Goal: Contribute content: Add original content to the website for others to see

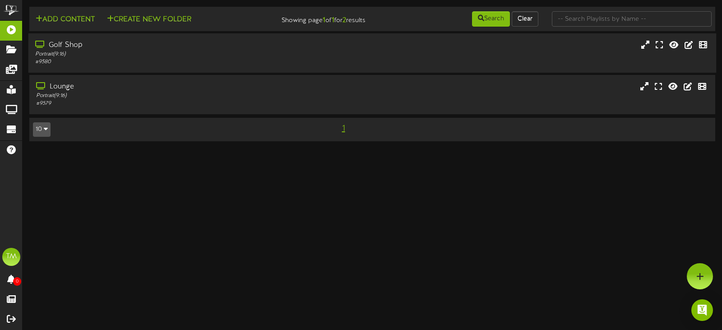
click at [130, 64] on div "# 9580" at bounding box center [171, 62] width 273 height 8
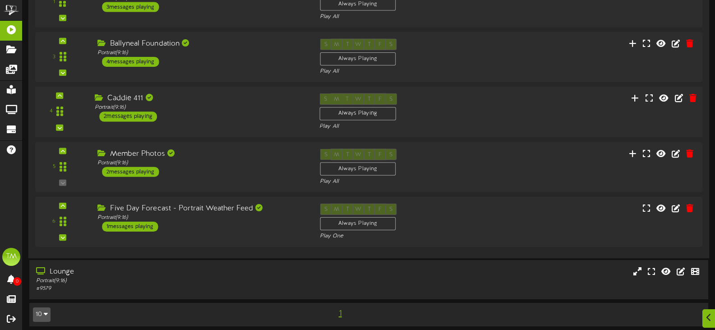
scroll to position [156, 0]
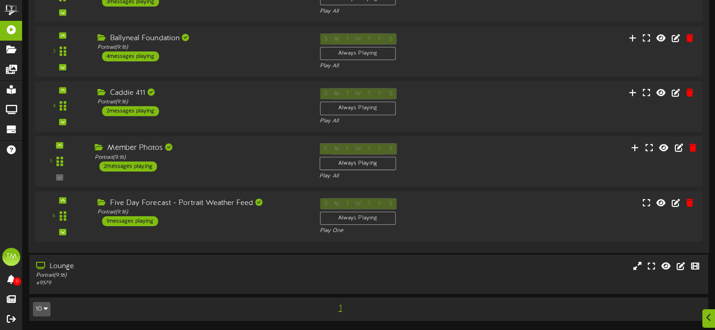
click at [274, 150] on div "Member Photos" at bounding box center [200, 148] width 211 height 10
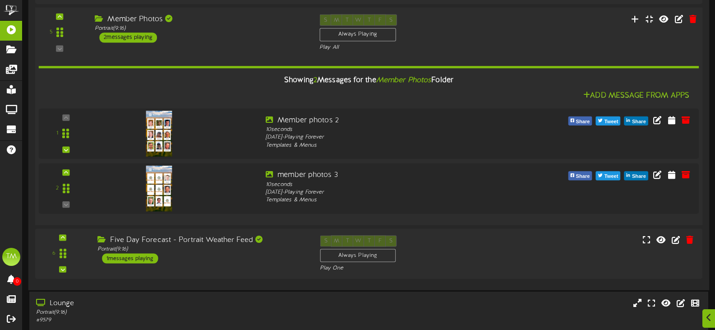
scroll to position [290, 0]
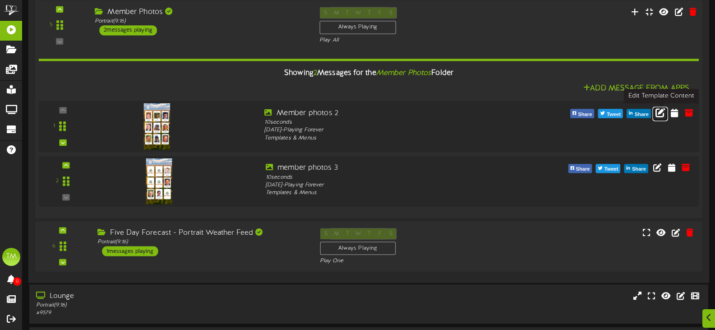
click at [655, 112] on link at bounding box center [659, 113] width 15 height 14
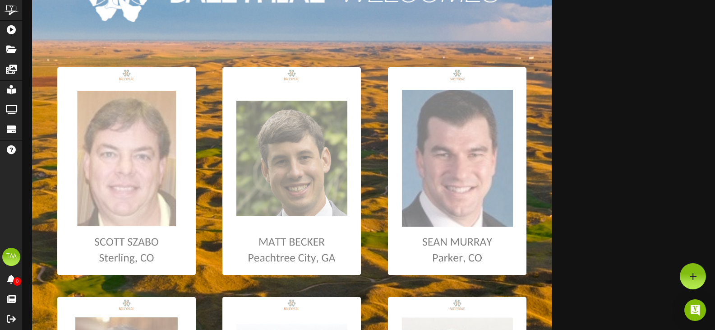
scroll to position [90, 0]
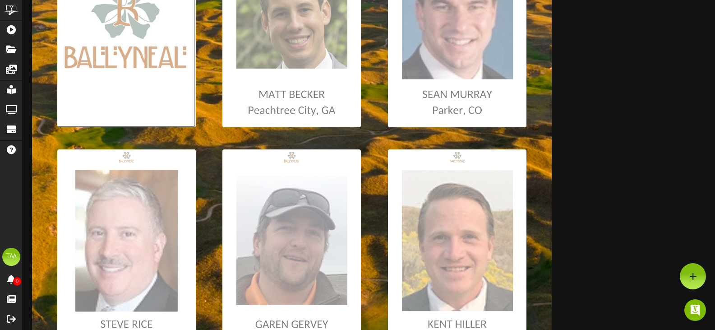
scroll to position [119, 0]
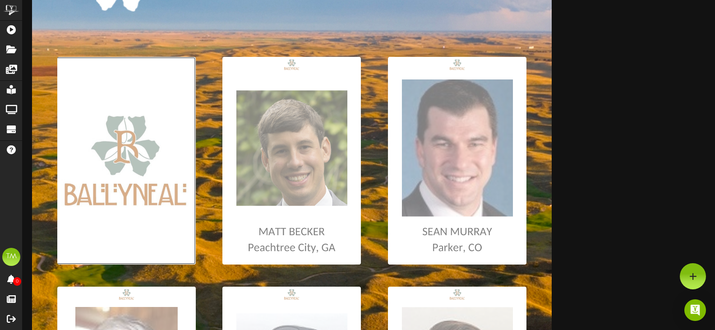
type input "**********"
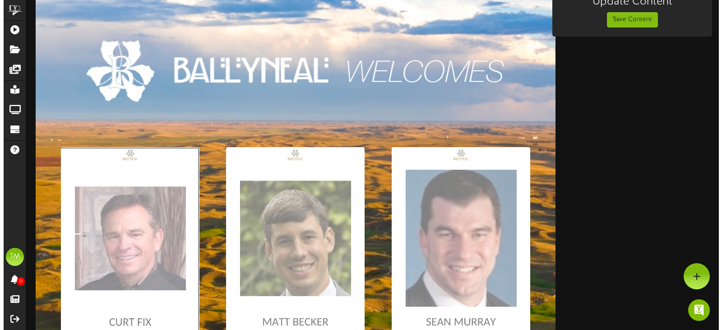
scroll to position [0, 0]
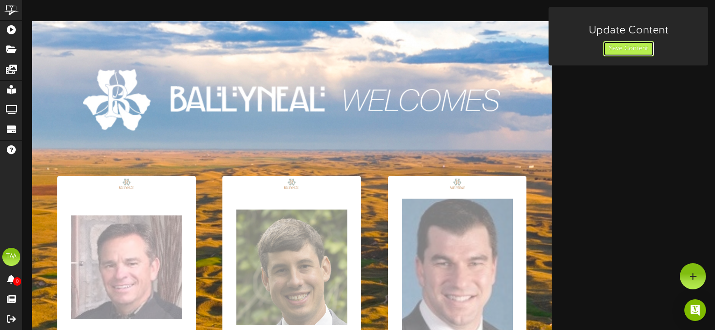
click at [629, 54] on button "Save Content" at bounding box center [628, 48] width 51 height 15
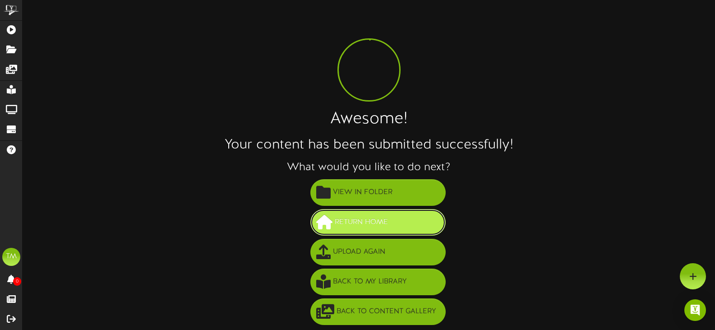
click at [356, 227] on span "Return Home" at bounding box center [361, 222] width 58 height 15
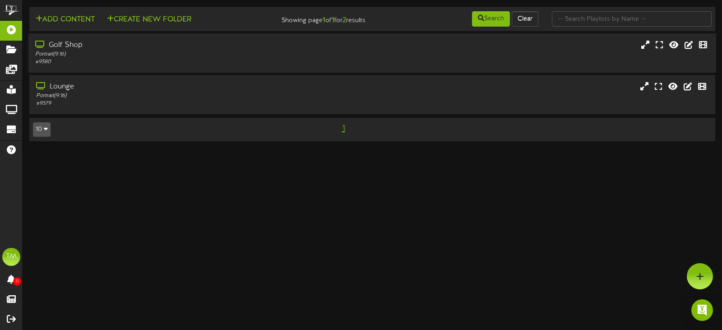
click at [268, 50] on div "Golf Shop" at bounding box center [171, 45] width 273 height 10
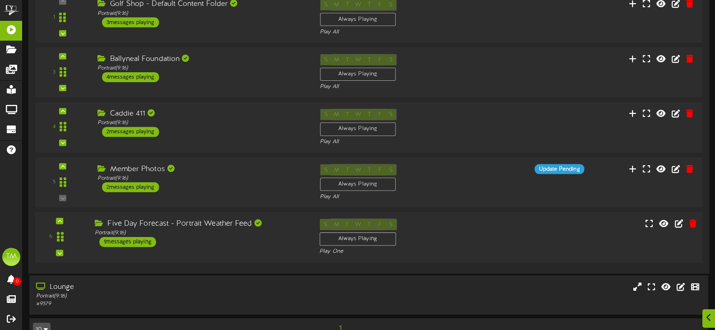
scroll to position [135, 0]
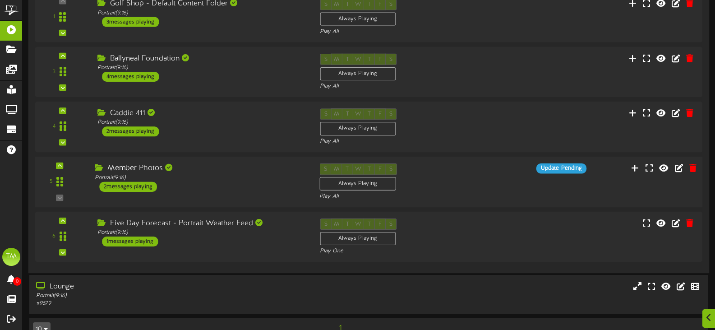
click at [235, 190] on div "Member Photos Portrait ( 9:16 ) 2 messages playing" at bounding box center [200, 177] width 225 height 28
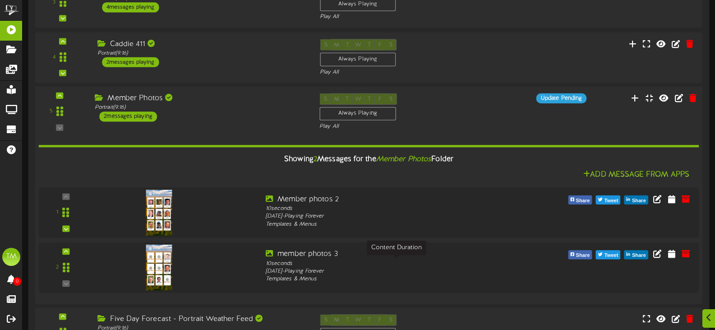
scroll to position [316, 0]
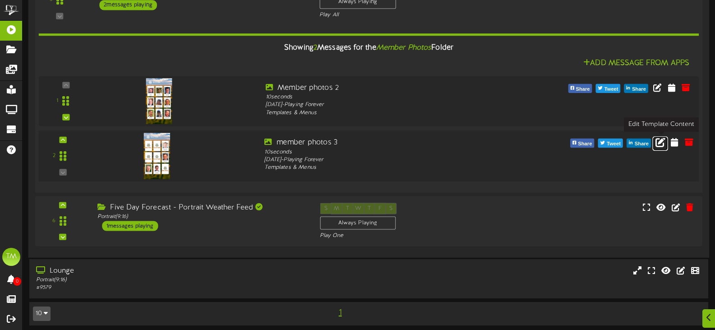
click at [659, 141] on icon at bounding box center [660, 142] width 10 height 10
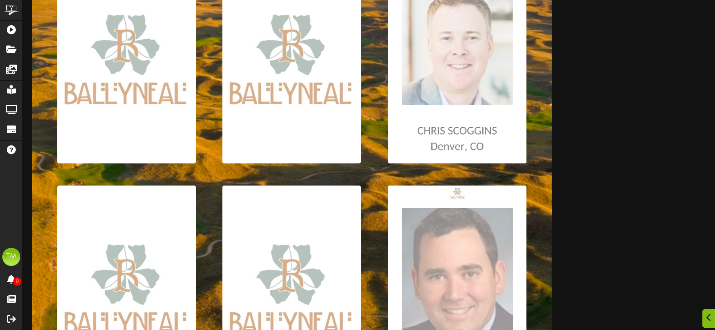
scroll to position [226, 0]
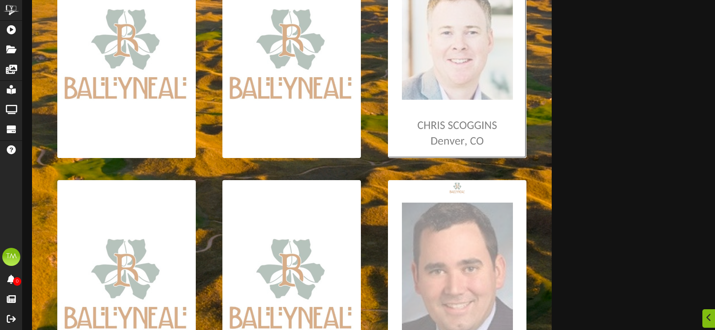
click at [478, 97] on input "file" at bounding box center [5, 53] width 1043 height 207
type input "**********"
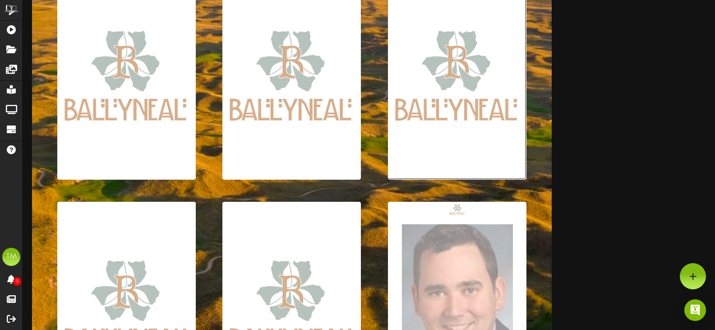
scroll to position [90, 0]
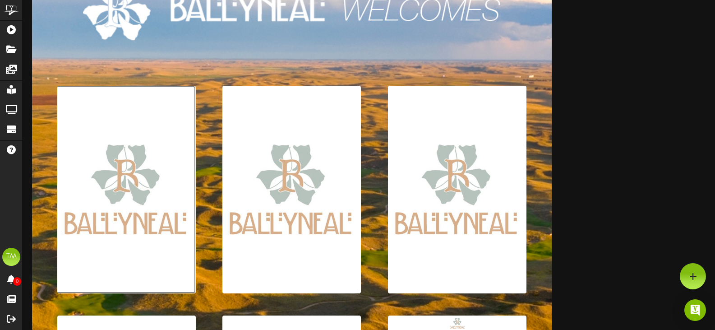
type input "**********"
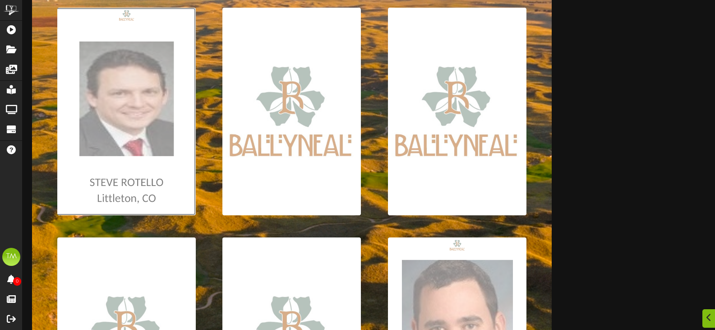
scroll to position [180, 0]
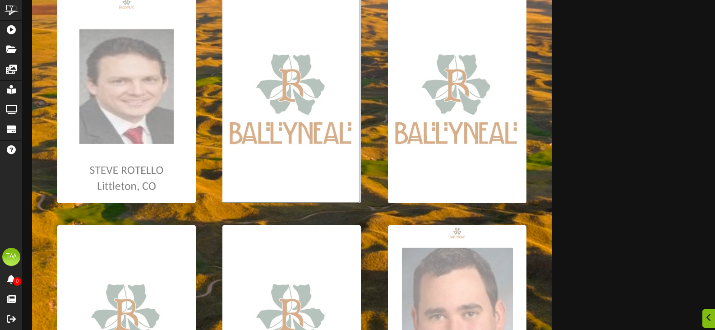
drag, startPoint x: 410, startPoint y: 246, endPoint x: 336, endPoint y: 179, distance: 100.0
type input "**********"
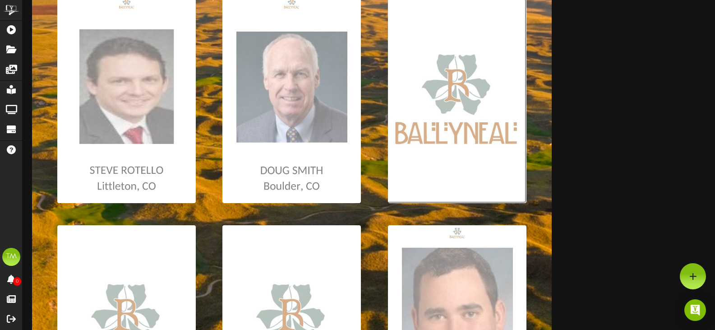
click at [488, 185] on input "file" at bounding box center [5, 98] width 1043 height 207
type input "**********"
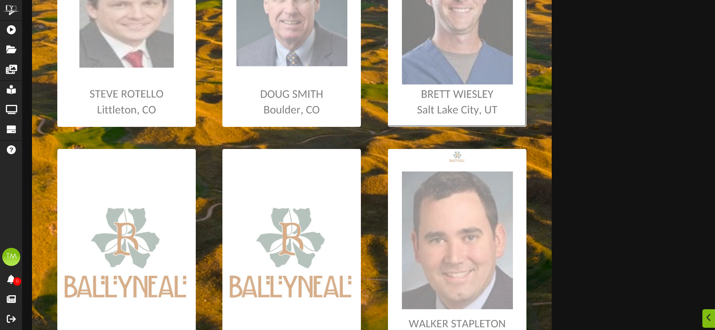
scroll to position [271, 0]
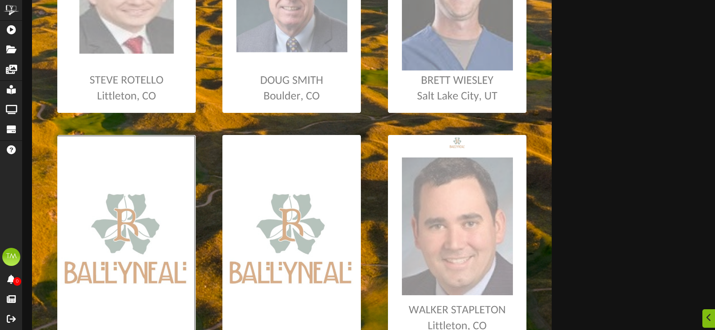
type input "**********"
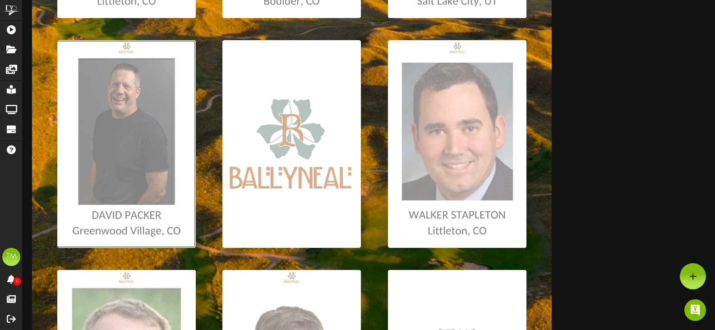
scroll to position [361, 0]
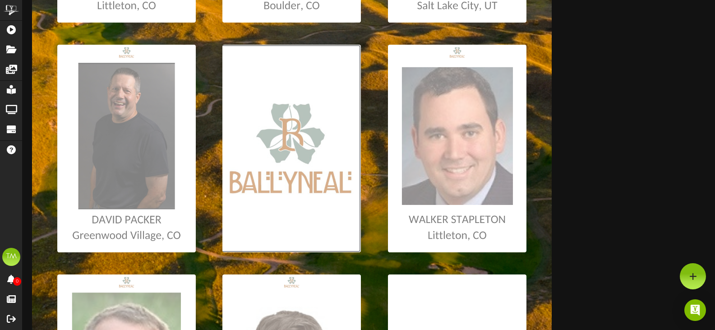
type input "**********"
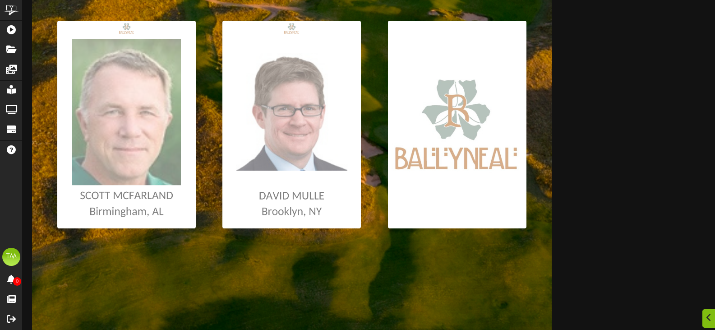
scroll to position [615, 0]
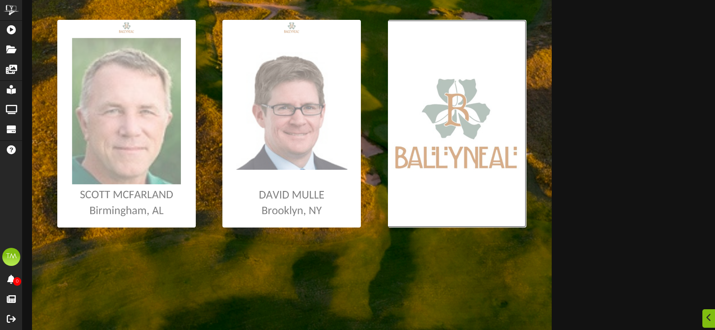
click at [460, 168] on input "file" at bounding box center [5, 123] width 1043 height 207
type input "**********"
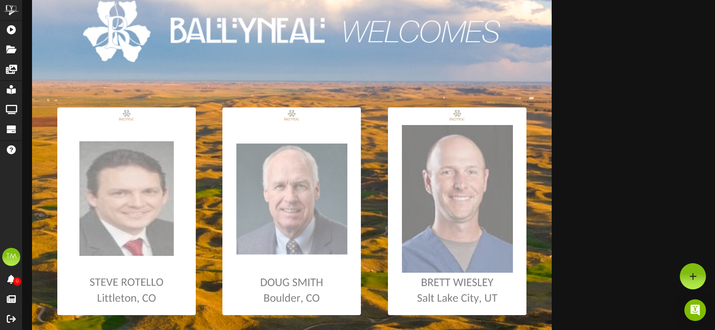
scroll to position [0, 0]
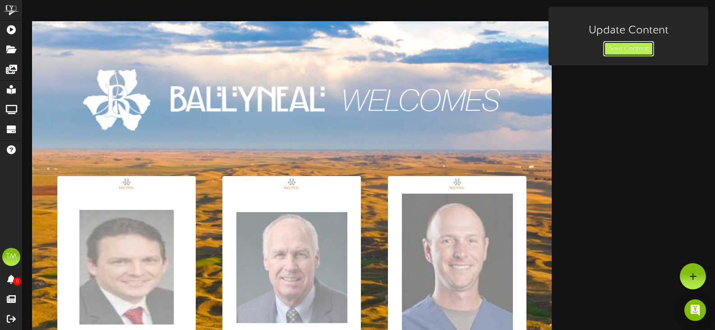
click at [624, 46] on button "Save Content" at bounding box center [628, 48] width 51 height 15
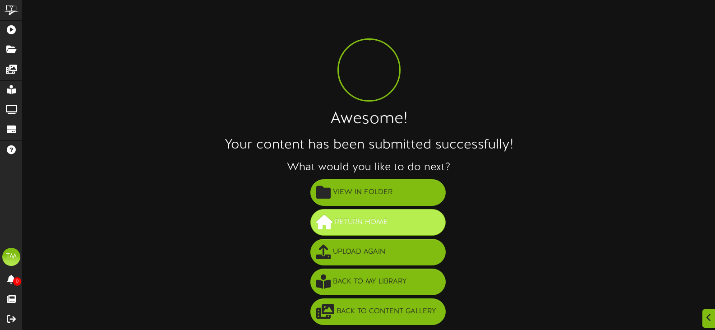
scroll to position [1, 0]
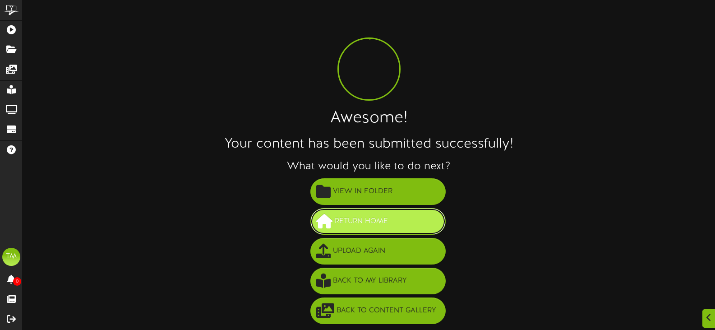
click at [387, 225] on span "Return Home" at bounding box center [361, 221] width 58 height 15
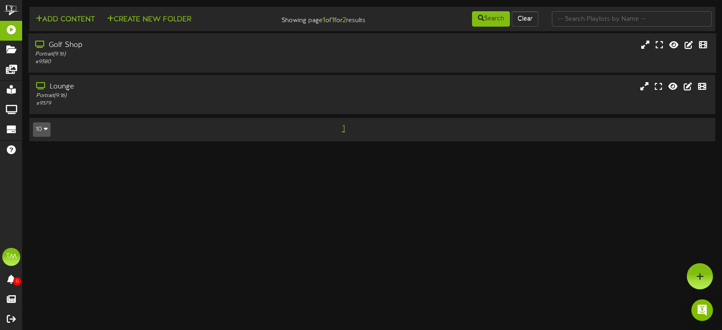
click at [291, 57] on div "Portrait ( 9:16 )" at bounding box center [171, 55] width 273 height 8
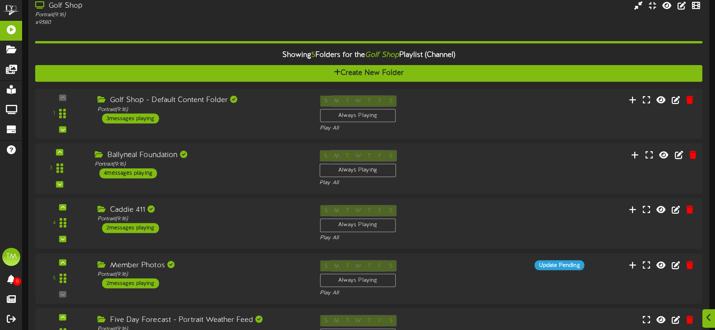
scroll to position [90, 0]
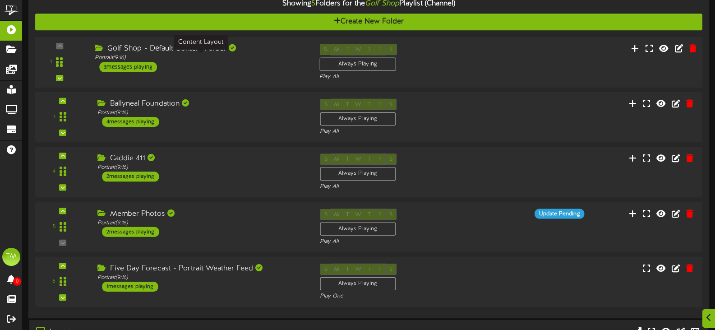
click at [278, 58] on div "Portrait ( 9:16 )" at bounding box center [200, 58] width 211 height 8
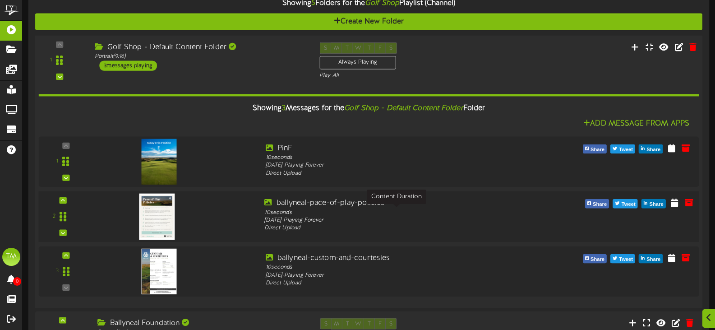
scroll to position [180, 0]
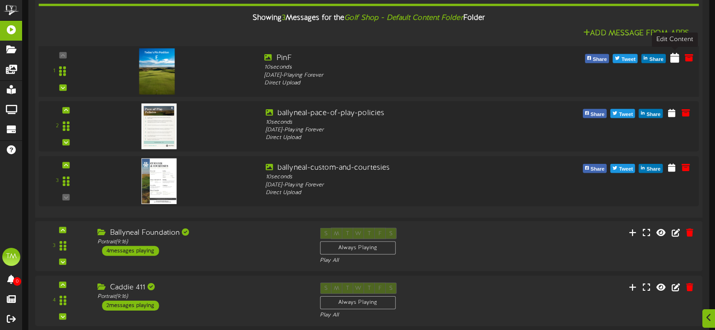
click at [675, 60] on icon at bounding box center [674, 57] width 9 height 10
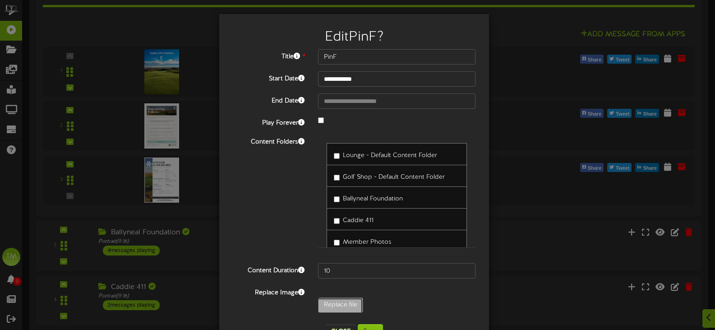
type input "**********"
type input "PinE"
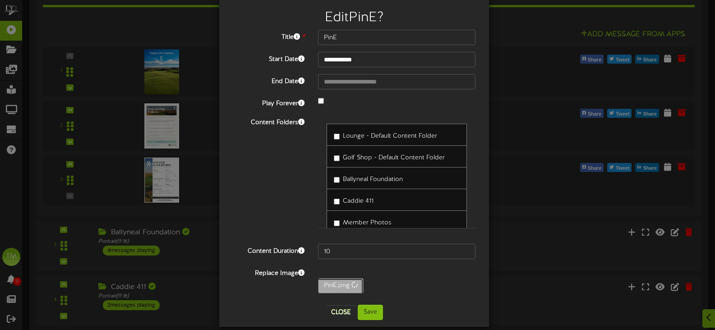
scroll to position [30, 0]
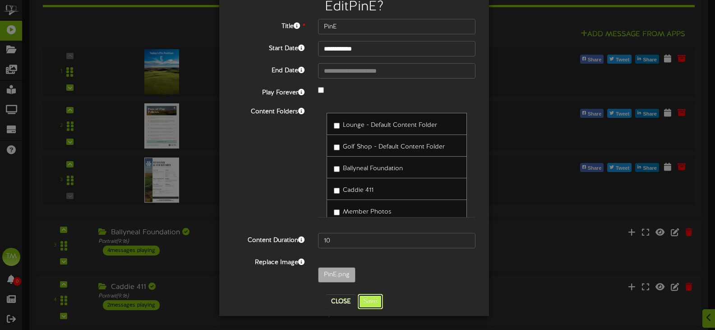
click at [372, 302] on button "Save" at bounding box center [370, 301] width 25 height 15
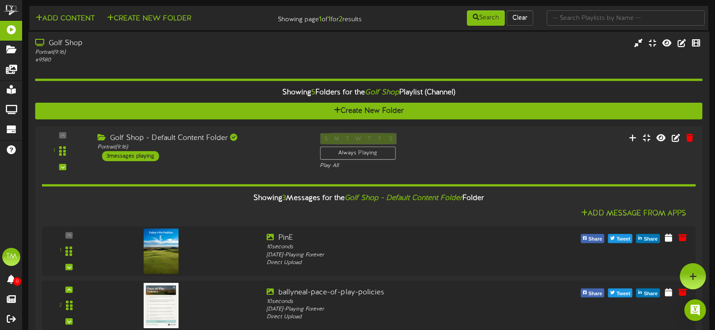
scroll to position [0, 0]
